Goal: Communication & Community: Answer question/provide support

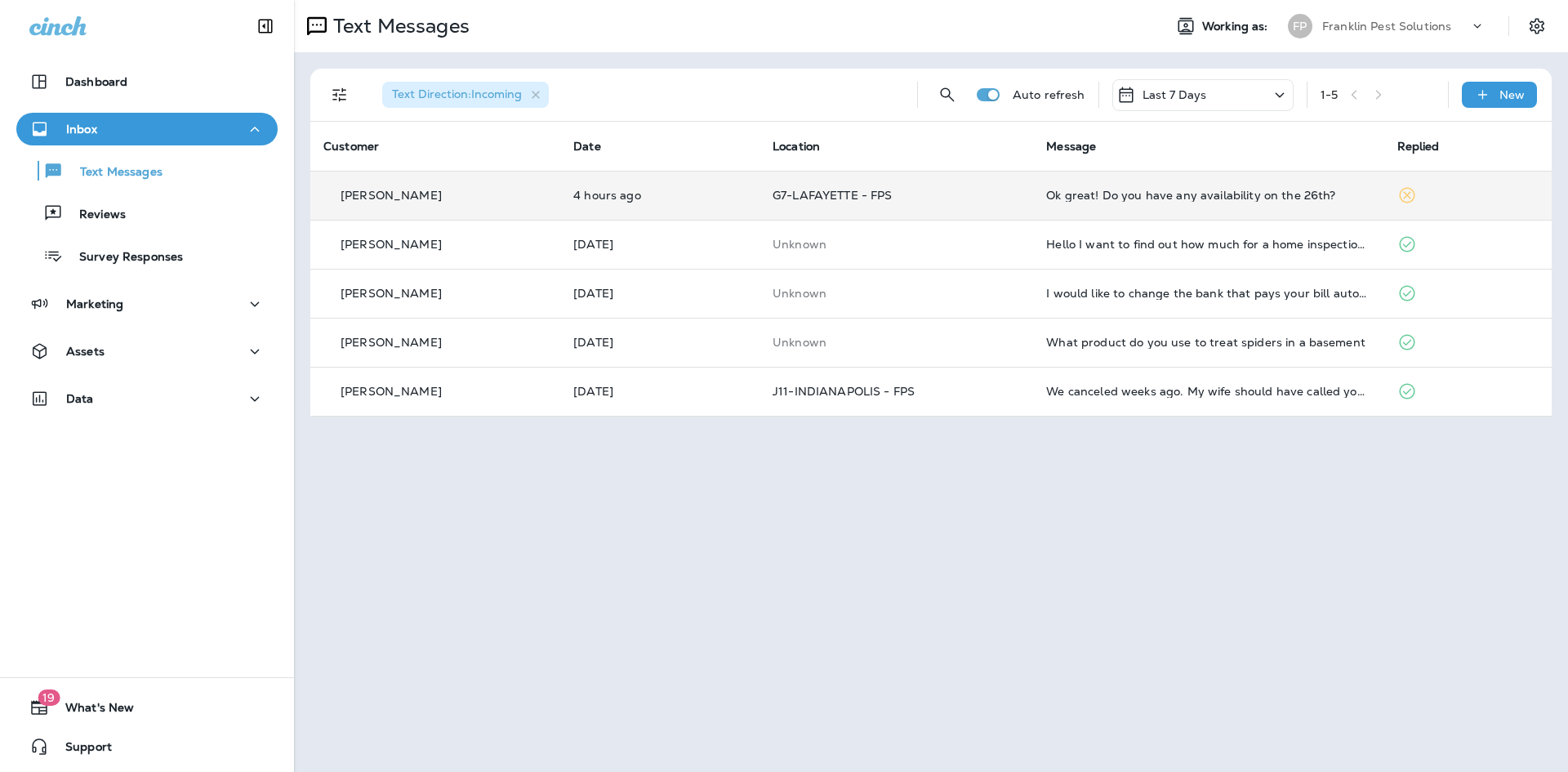
click at [1120, 195] on div "Ok great! Do you have any availability on the 26th?" at bounding box center [1208, 196] width 324 height 13
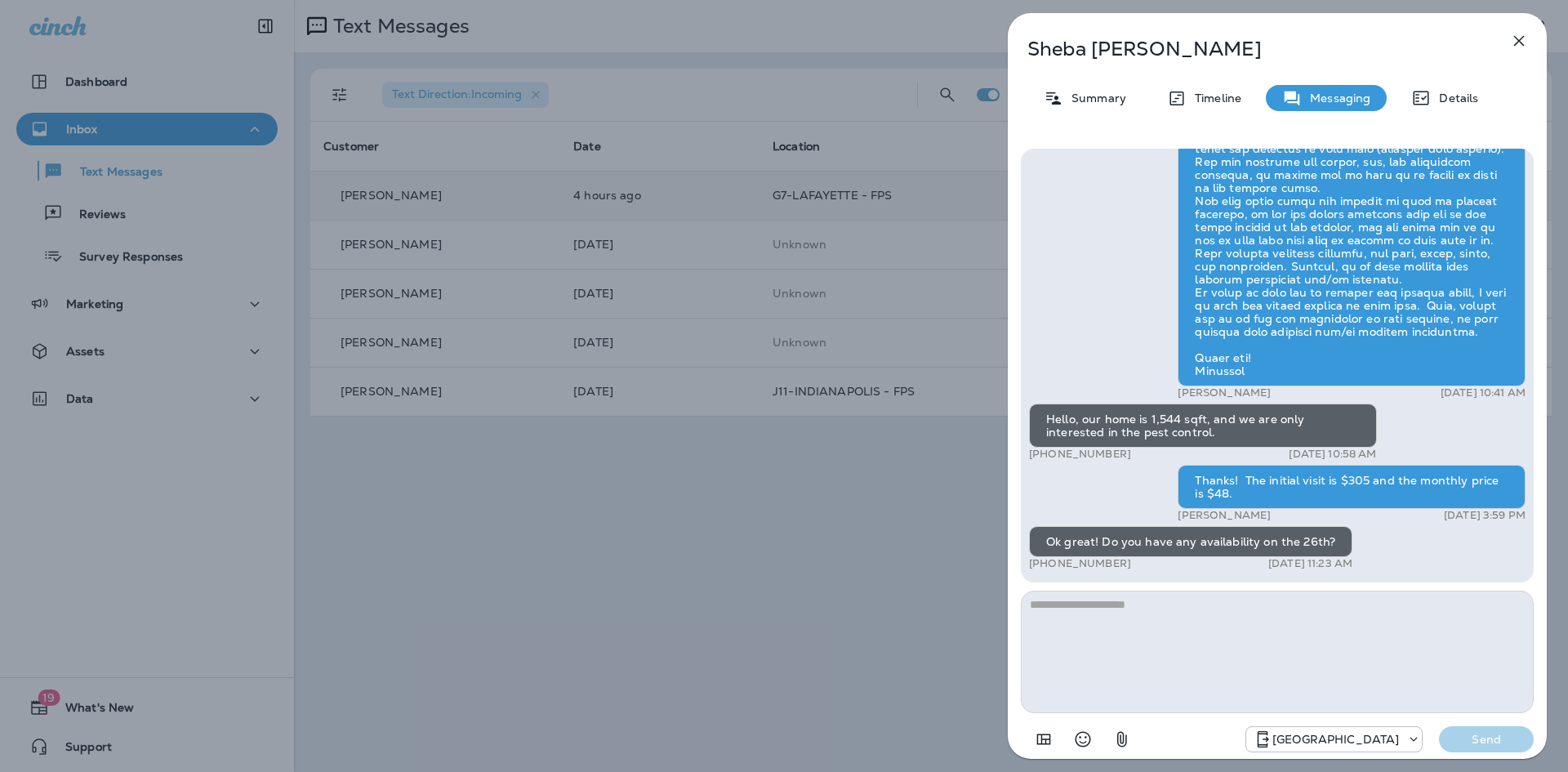
click at [1212, 625] on textarea at bounding box center [1277, 652] width 512 height 122
type textarea "**********"
click at [1470, 740] on p "Send" at bounding box center [1487, 739] width 69 height 14
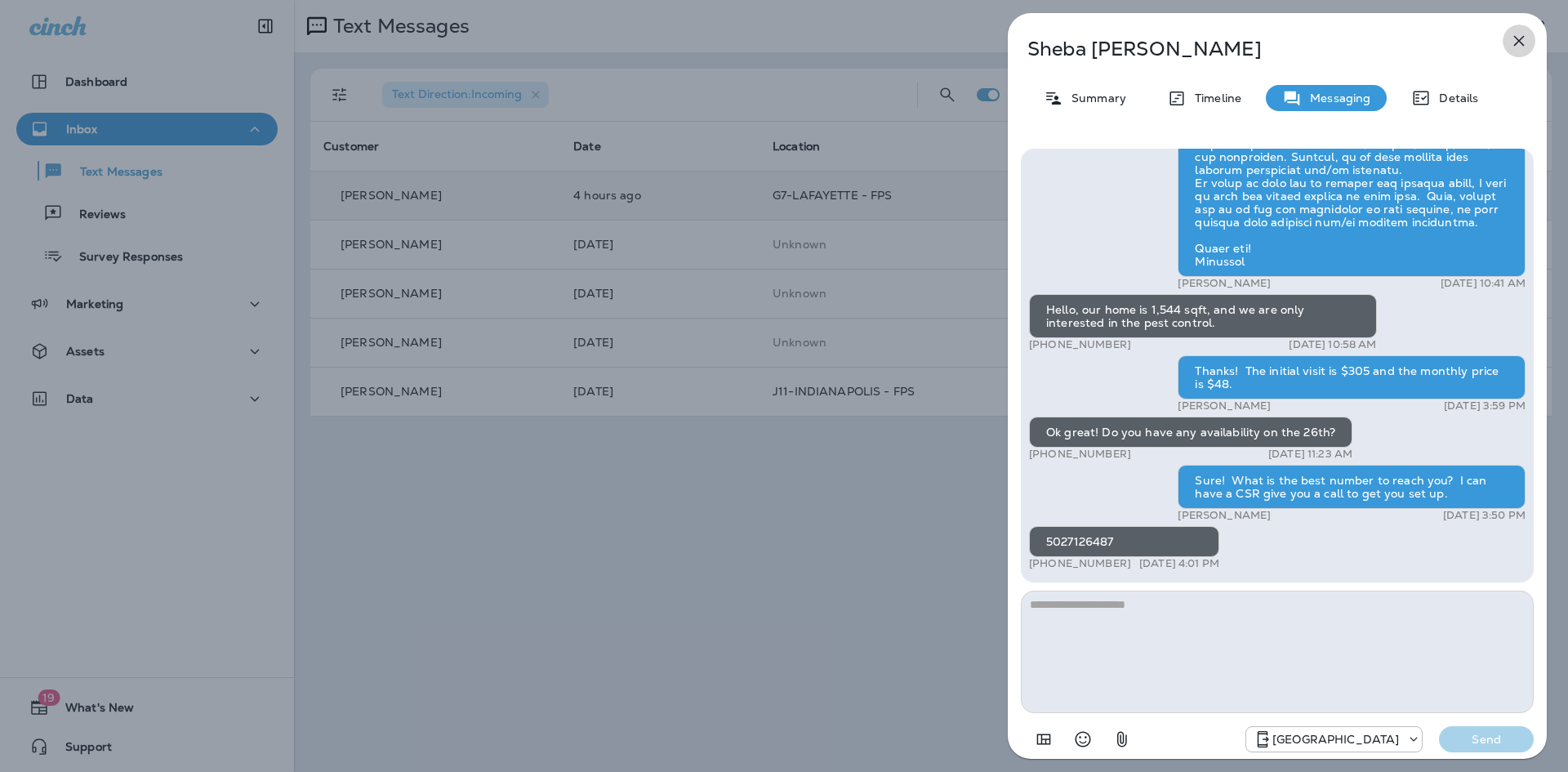
click at [1525, 43] on icon "button" at bounding box center [1519, 41] width 20 height 20
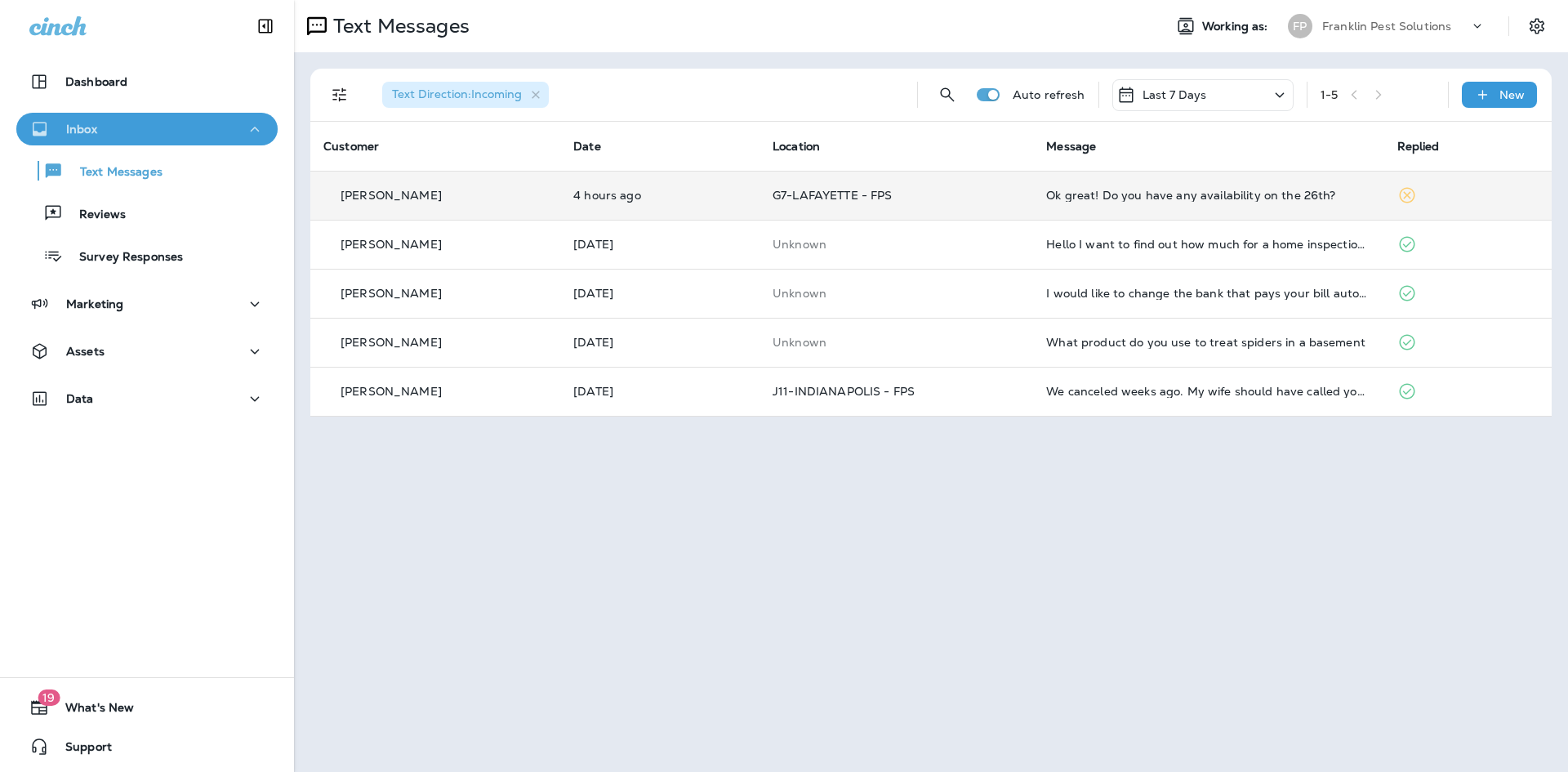
click at [161, 136] on div "Inbox" at bounding box center [147, 129] width 235 height 20
click at [1229, 195] on div "Ok great! Do you have any availability on the 26th?" at bounding box center [1208, 196] width 324 height 13
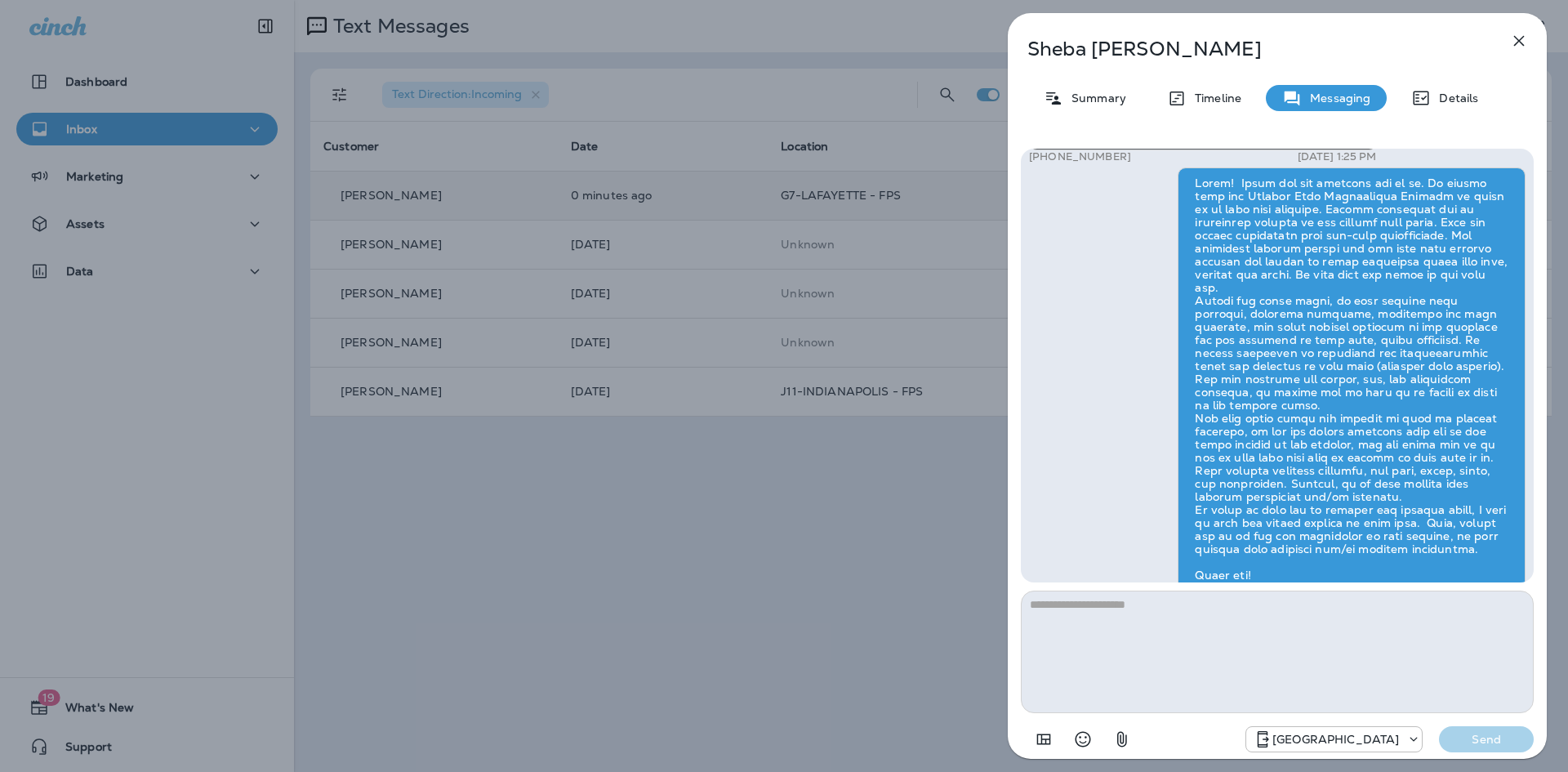
scroll to position [-351, 0]
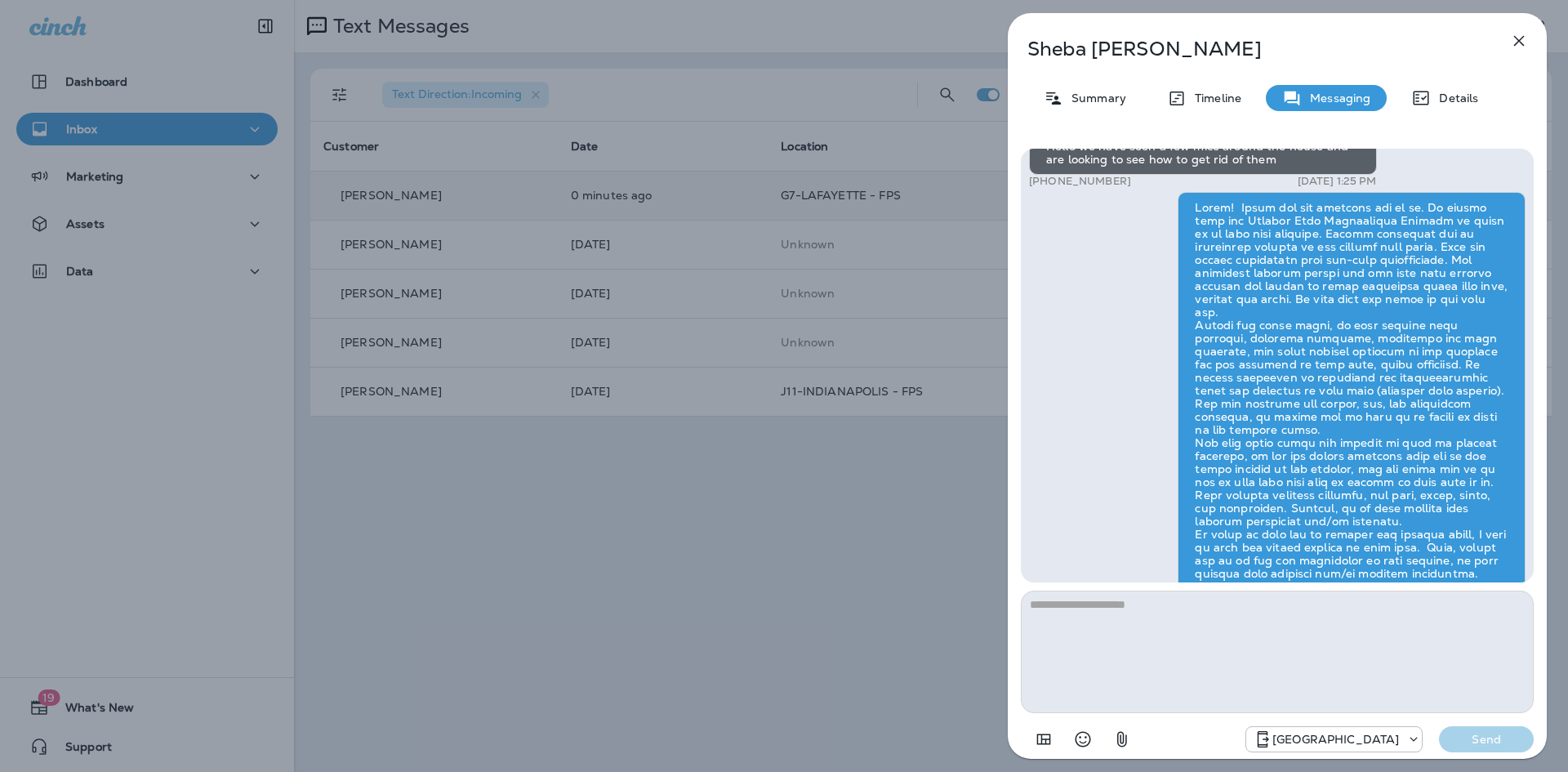
click at [1517, 45] on icon "button" at bounding box center [1519, 41] width 20 height 20
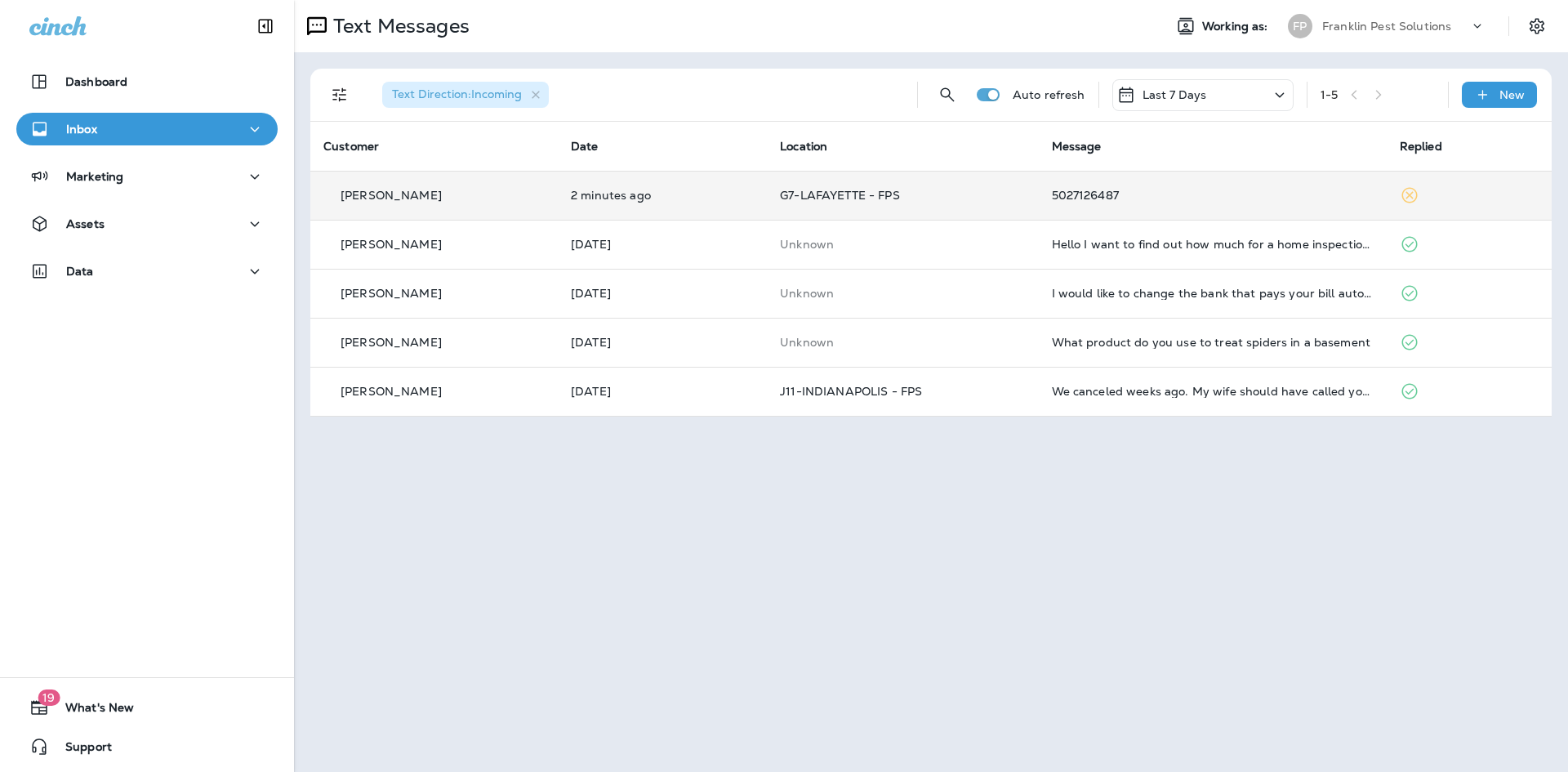
click at [1381, 32] on div "Franklin Pest Solutions" at bounding box center [1396, 27] width 147 height 25
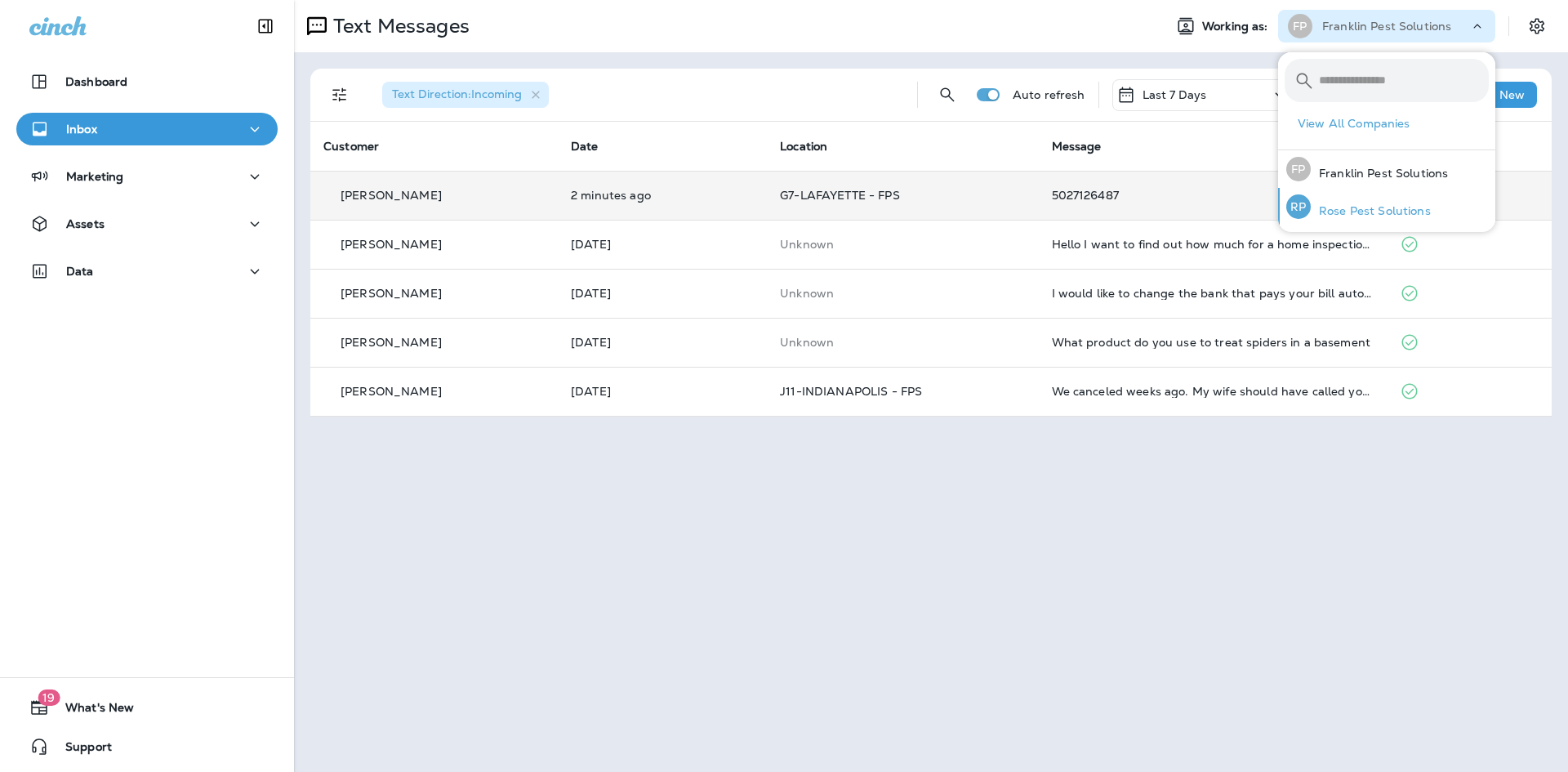
click at [1340, 212] on p "Rose Pest Solutions" at bounding box center [1371, 211] width 120 height 13
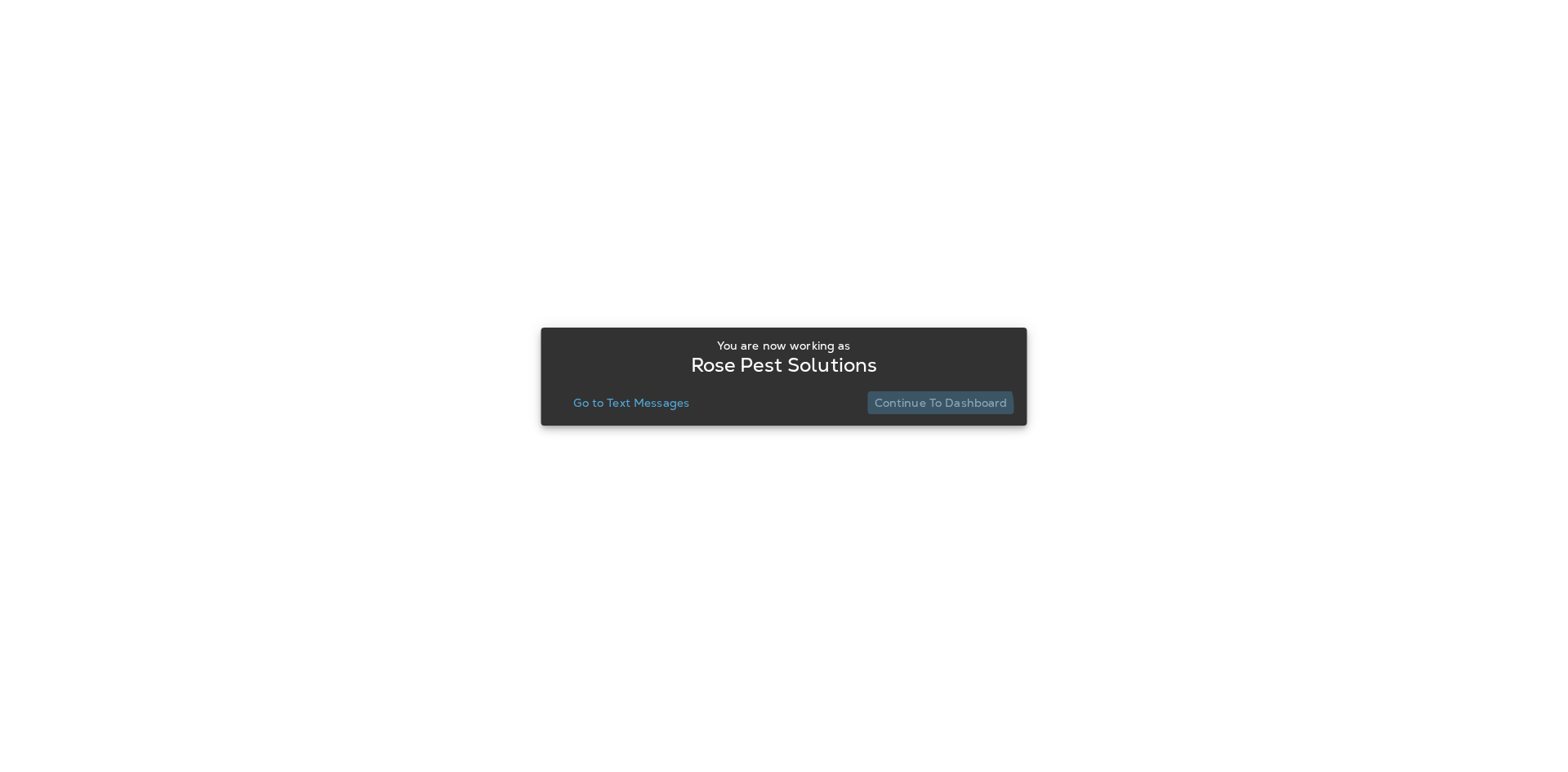
click at [935, 412] on button "Continue to Dashboard" at bounding box center [941, 403] width 146 height 23
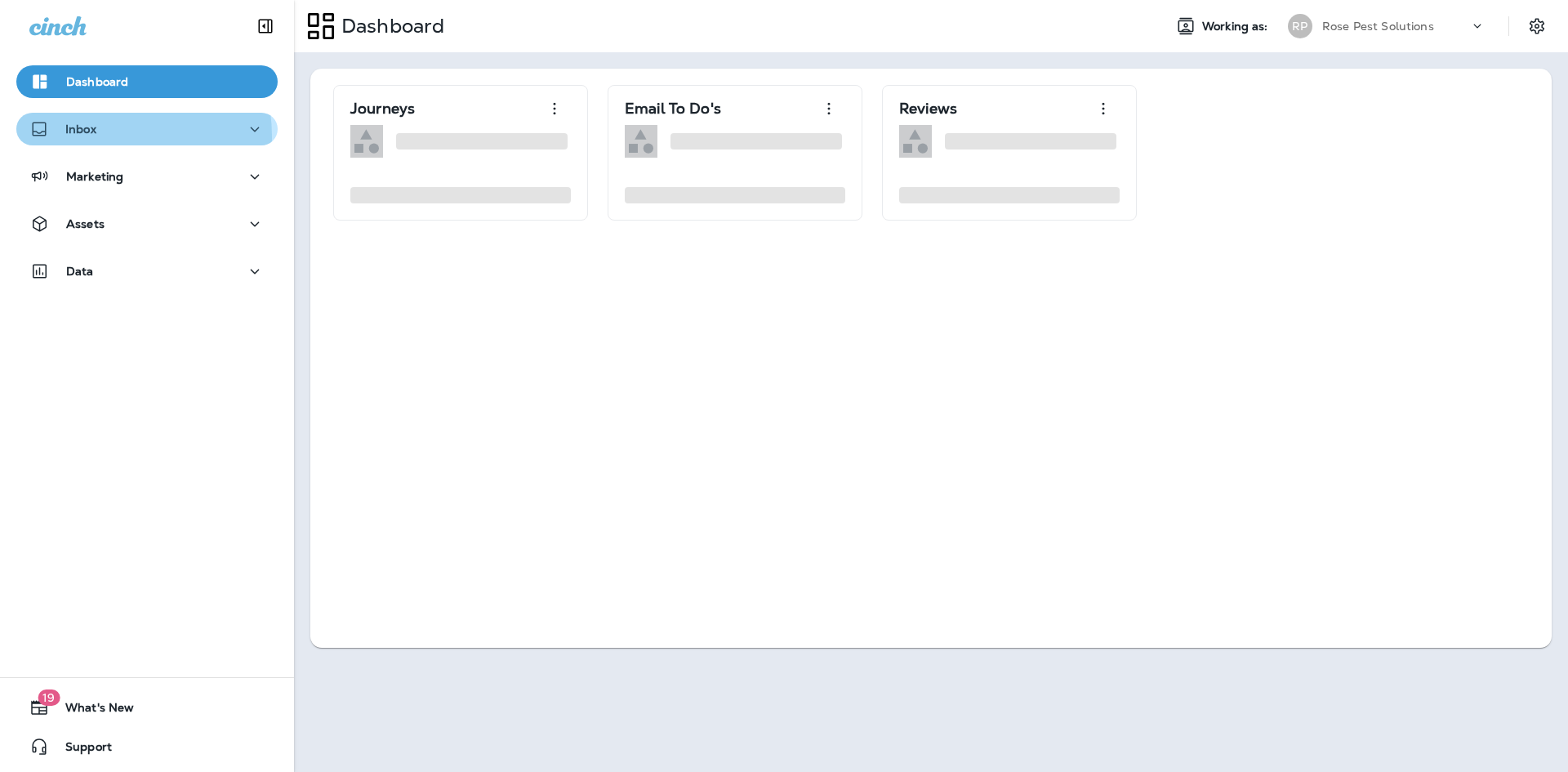
click at [99, 136] on div "Inbox" at bounding box center [147, 129] width 235 height 20
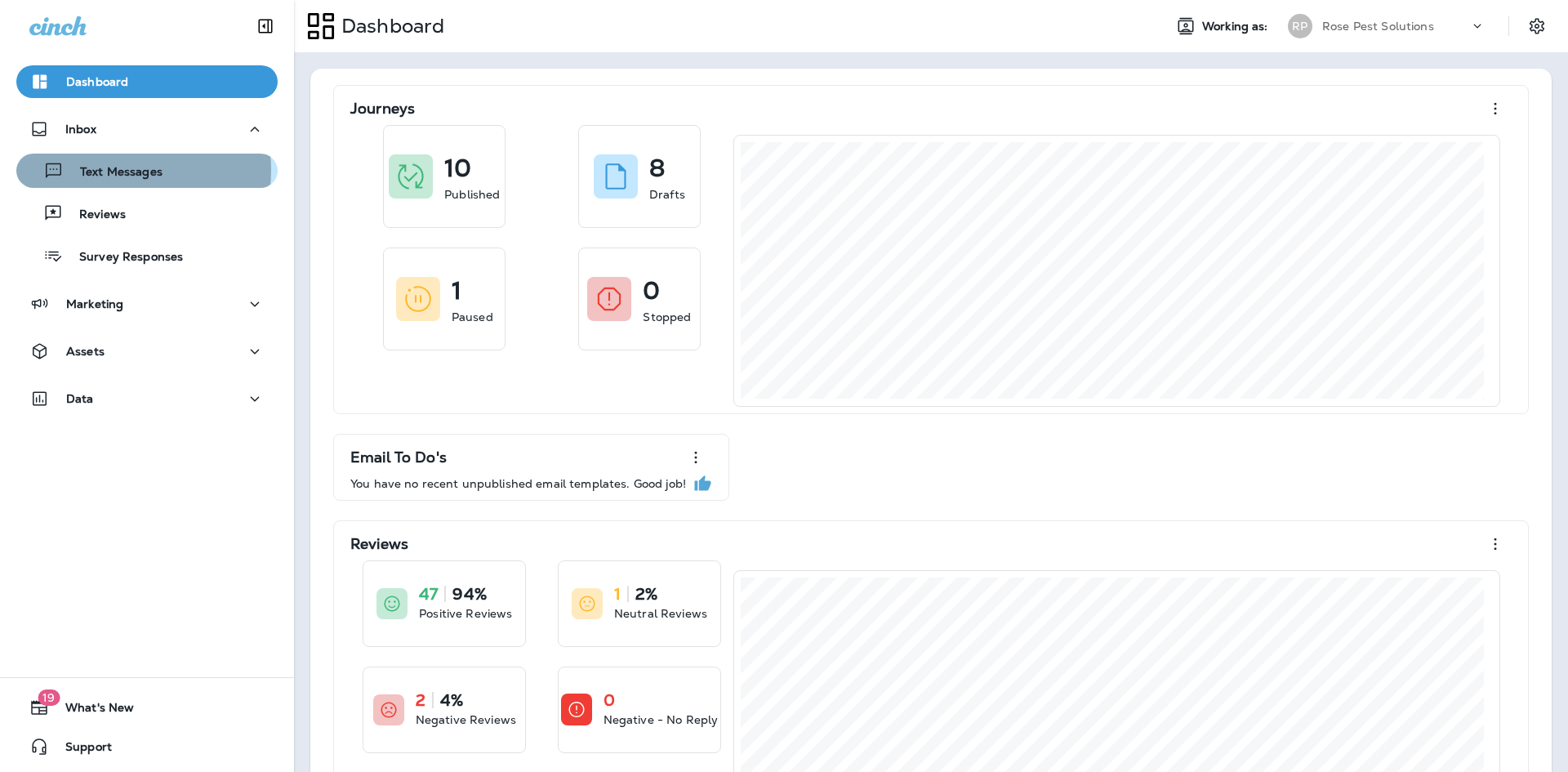
click at [105, 170] on p "Text Messages" at bounding box center [114, 173] width 99 height 15
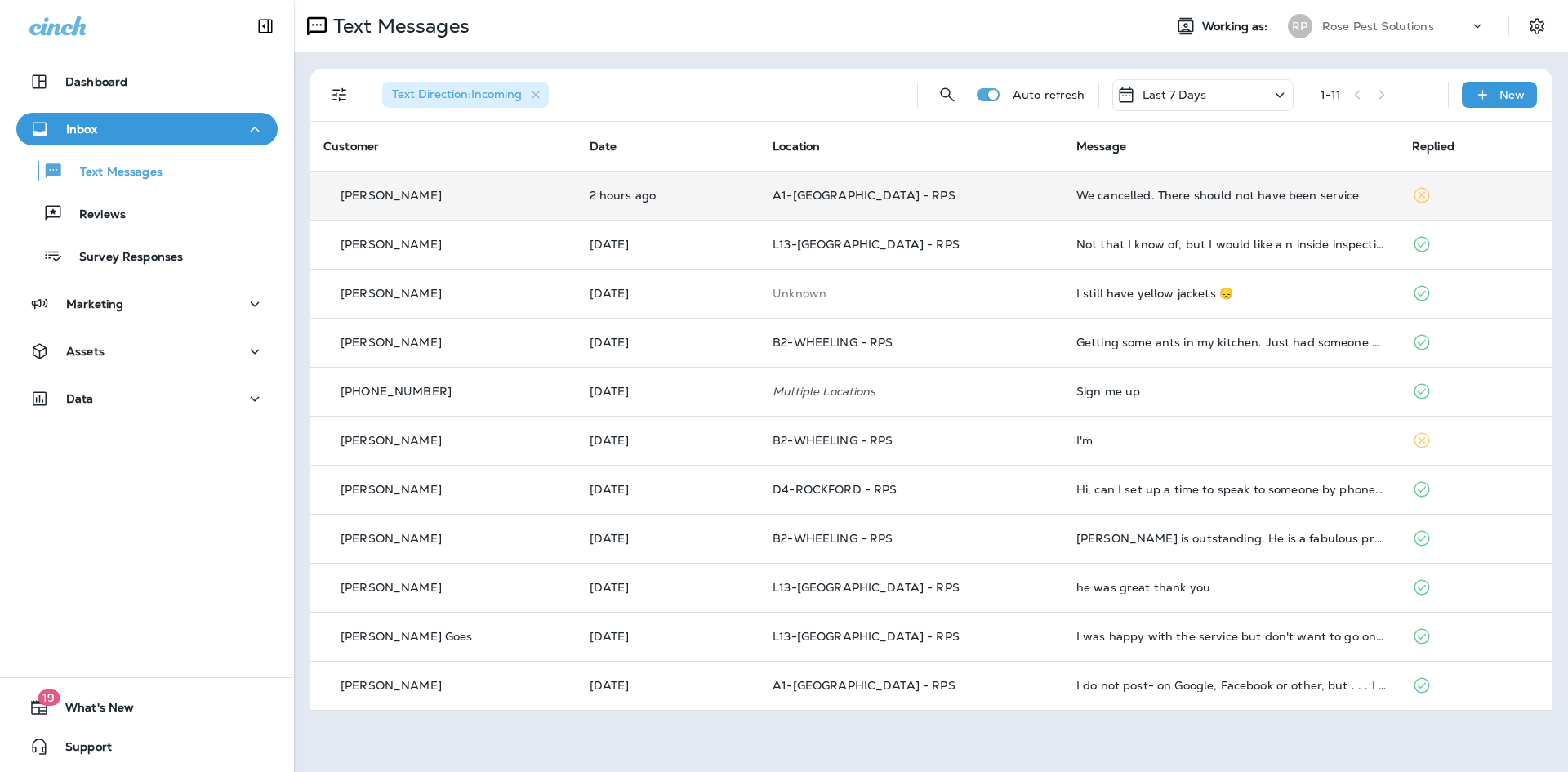
click at [1236, 193] on div "We cancelled. There should not have been service" at bounding box center [1231, 196] width 309 height 13
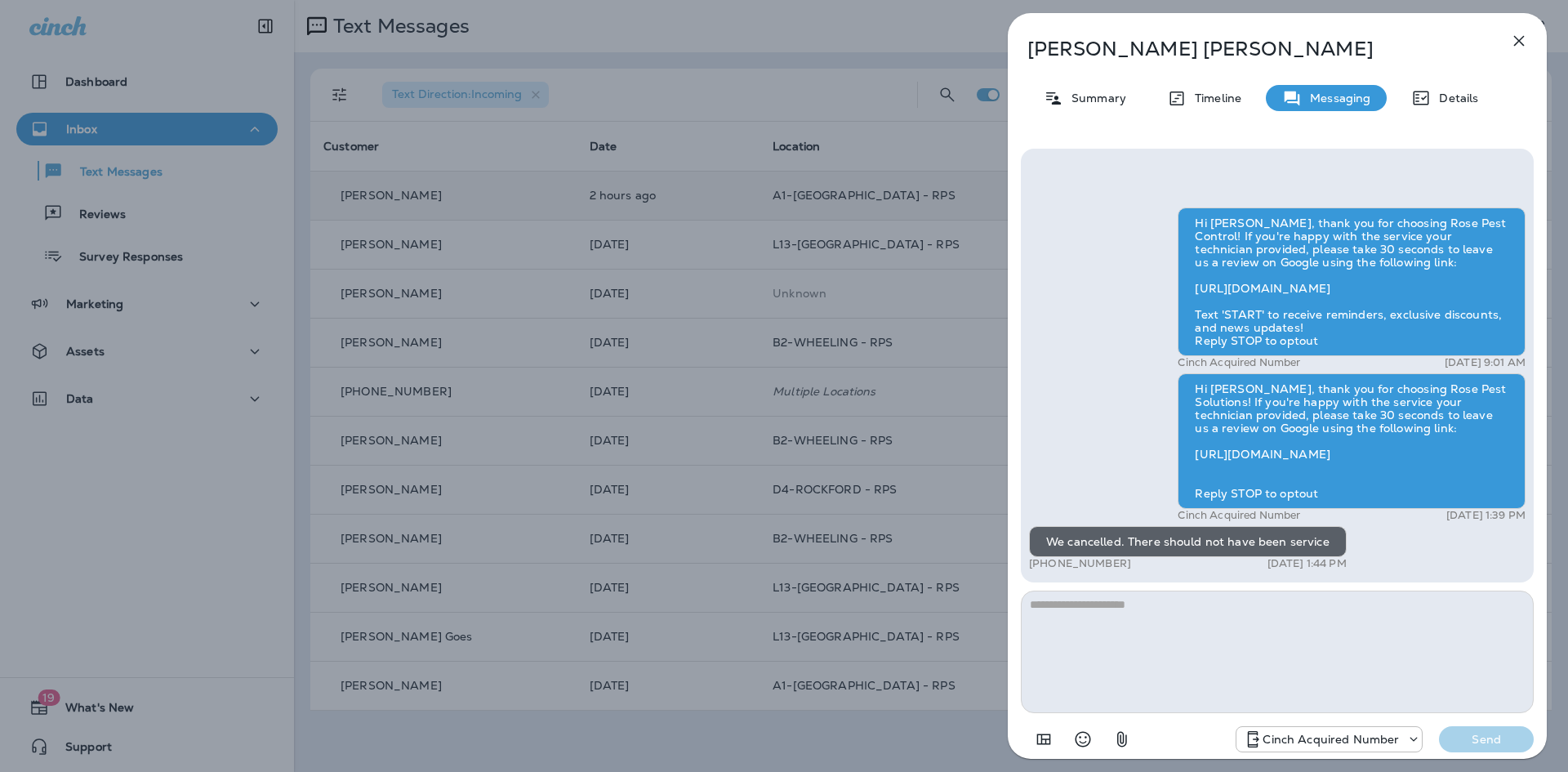
click at [1079, 43] on p "[PERSON_NAME]" at bounding box center [1250, 49] width 446 height 23
click at [1087, 102] on p "Summary" at bounding box center [1095, 98] width 63 height 13
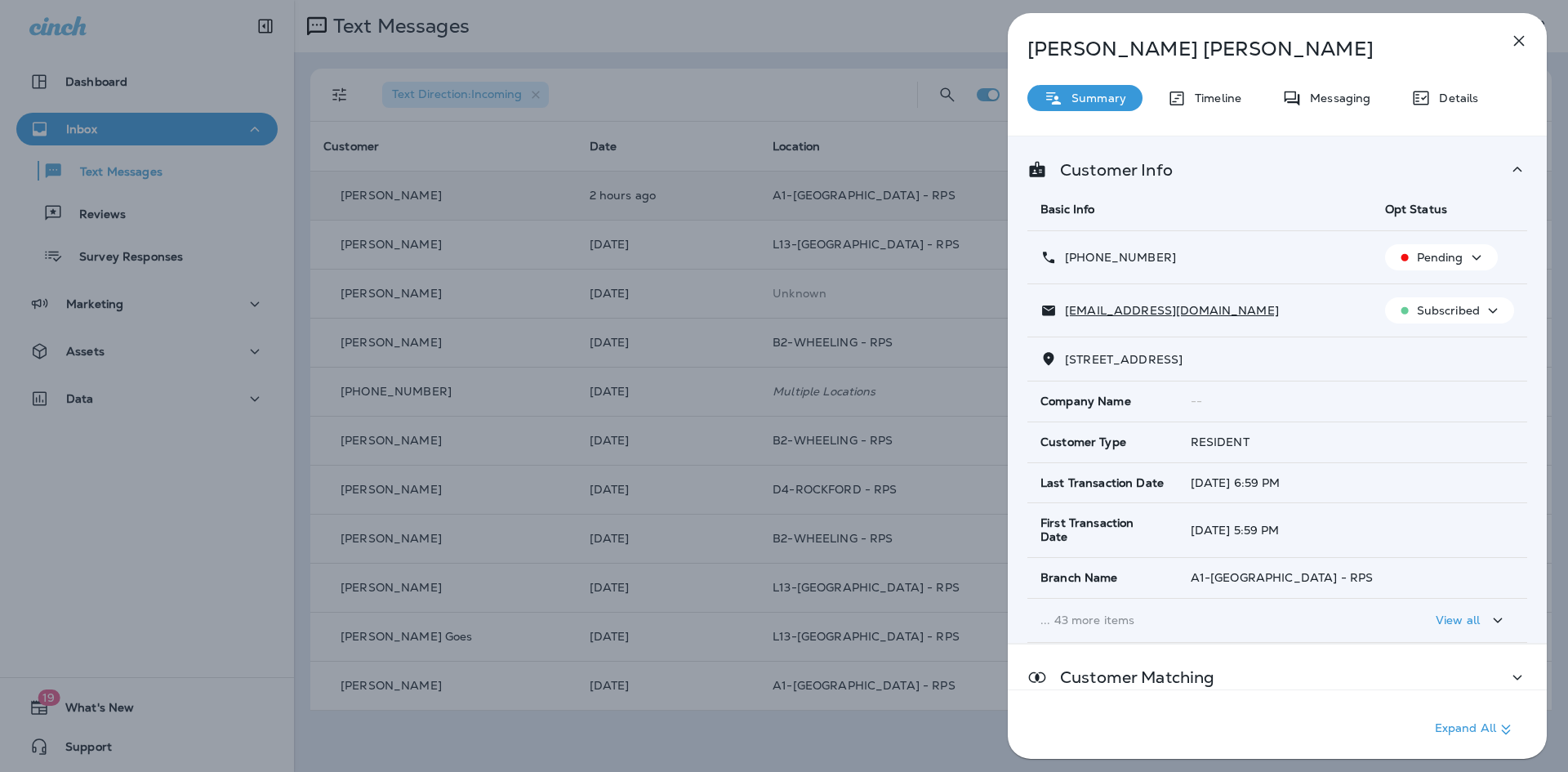
drag, startPoint x: 1068, startPoint y: 364, endPoint x: 1169, endPoint y: 354, distance: 101.5
click at [1182, 364] on span "[STREET_ADDRESS]" at bounding box center [1123, 359] width 117 height 14
copy span "[STREET_ADDRESS]"
click at [1524, 44] on icon "button" at bounding box center [1519, 41] width 20 height 20
